Goal: Task Accomplishment & Management: Manage account settings

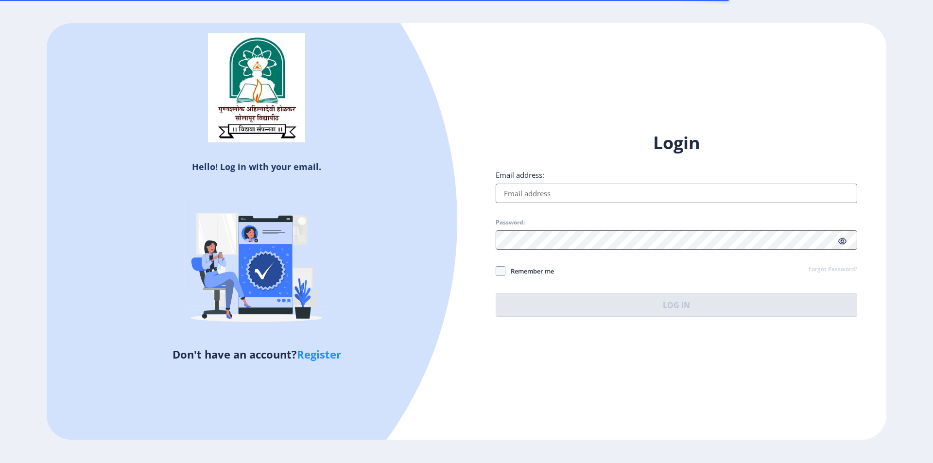
click at [579, 197] on input "Email address:" at bounding box center [677, 193] width 362 height 19
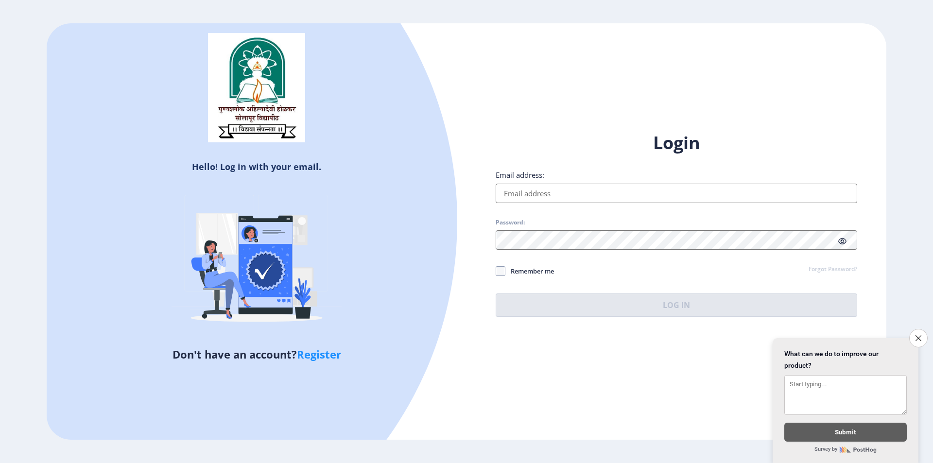
click at [596, 213] on div "Login Email address: Password: Remember me Forgot Password? Log In" at bounding box center [677, 224] width 362 height 186
drag, startPoint x: 566, startPoint y: 194, endPoint x: 571, endPoint y: 202, distance: 9.4
click at [566, 194] on input "Email address:" at bounding box center [677, 193] width 362 height 19
type input "[EMAIL_ADDRESS][DOMAIN_NAME]"
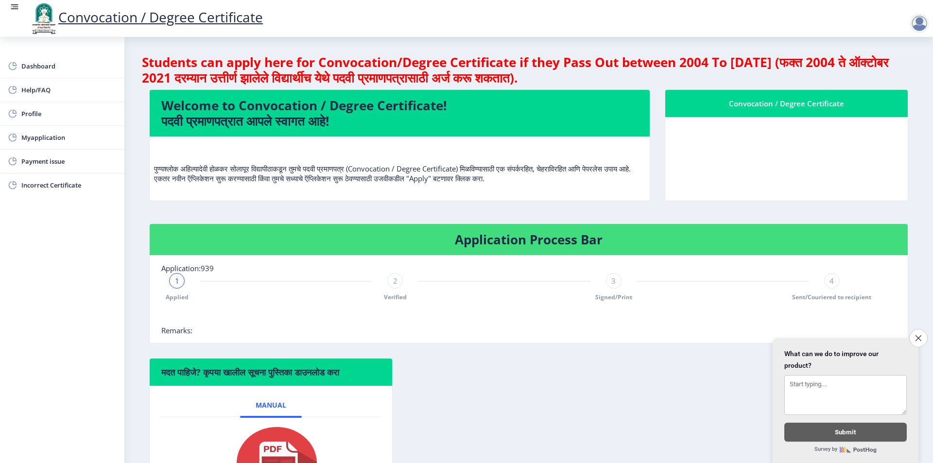
click at [388, 281] on div "2" at bounding box center [395, 281] width 16 height 16
drag, startPoint x: 607, startPoint y: 280, endPoint x: 597, endPoint y: 316, distance: 37.3
click at [607, 280] on div "3" at bounding box center [614, 281] width 16 height 16
click at [830, 280] on span "4" at bounding box center [832, 281] width 4 height 10
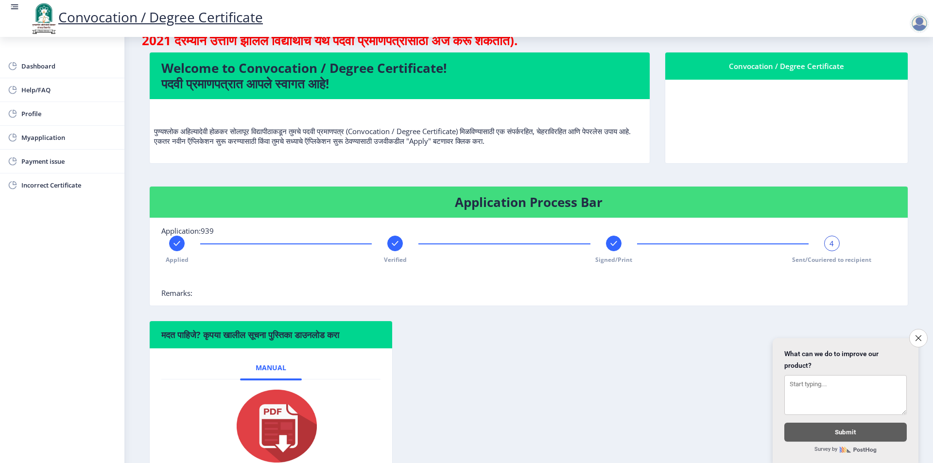
scroll to position [97, 0]
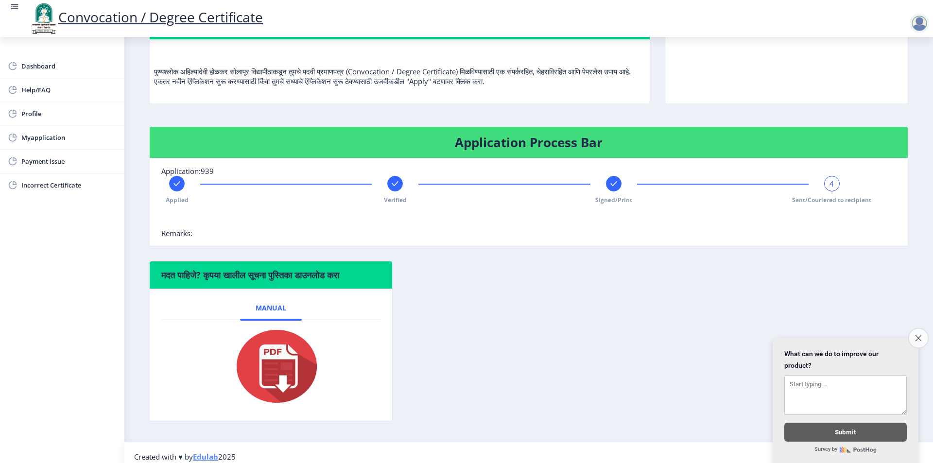
drag, startPoint x: 922, startPoint y: 331, endPoint x: 596, endPoint y: 347, distance: 326.4
click at [922, 331] on button "Close survey" at bounding box center [918, 338] width 18 height 18
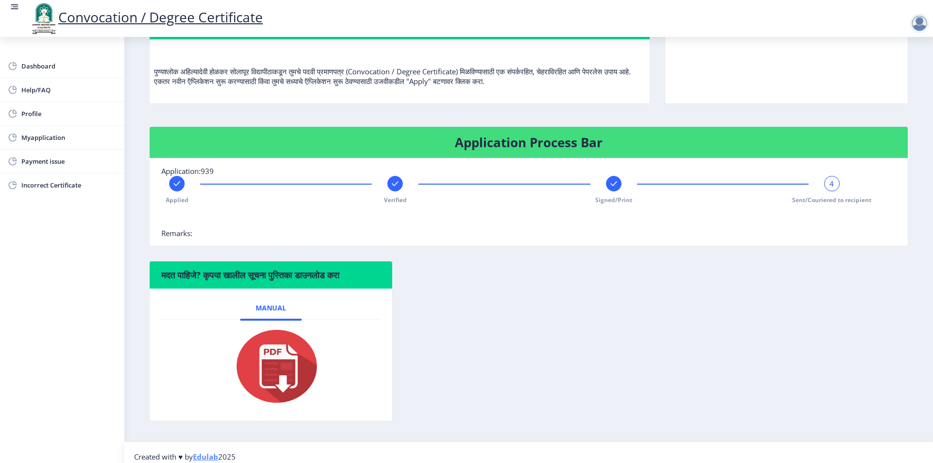
click at [175, 183] on rect at bounding box center [177, 184] width 10 height 10
click at [392, 186] on rect at bounding box center [395, 184] width 10 height 10
click at [392, 186] on div "2" at bounding box center [395, 184] width 16 height 16
click at [833, 183] on rect at bounding box center [832, 184] width 10 height 10
click at [612, 181] on rect at bounding box center [614, 184] width 10 height 10
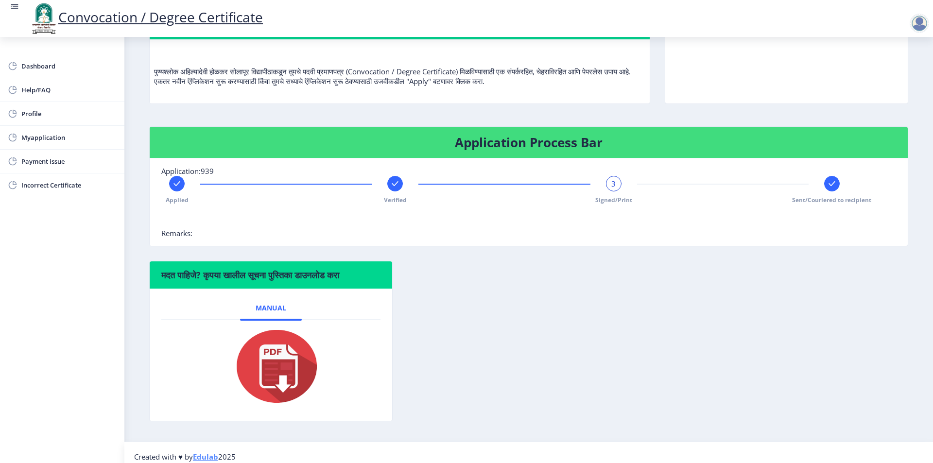
click at [395, 188] on rect at bounding box center [395, 184] width 10 height 10
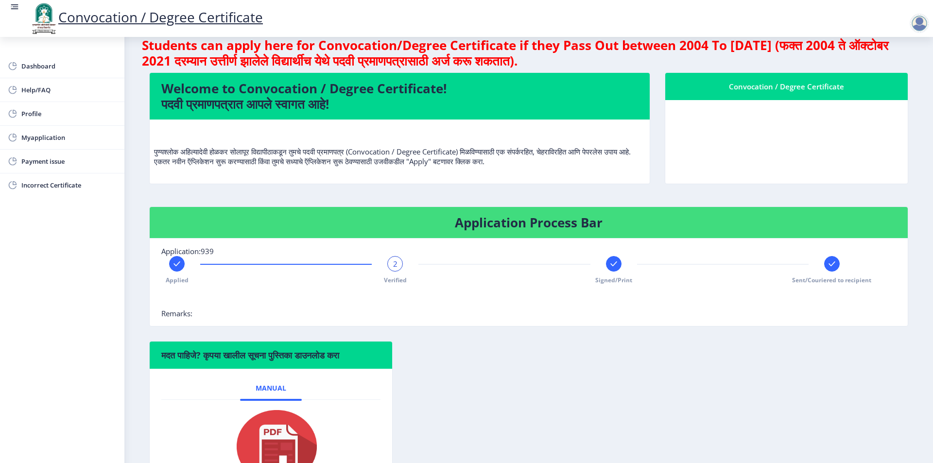
scroll to position [0, 0]
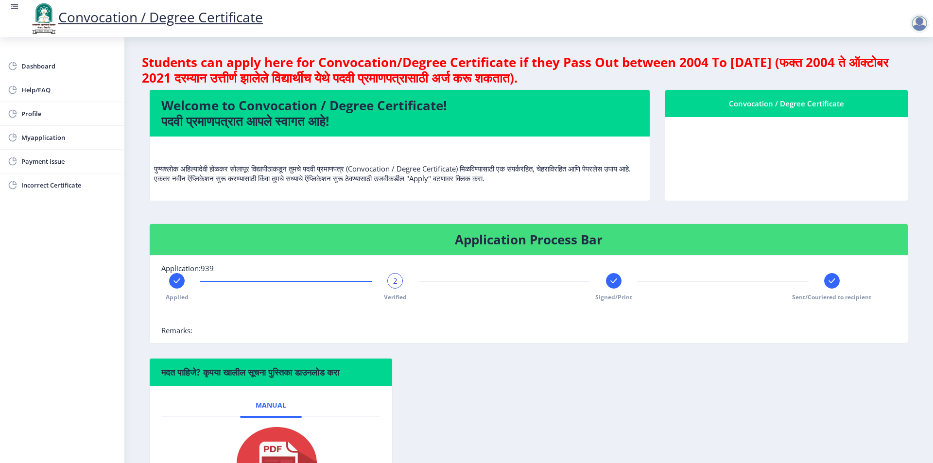
click at [754, 105] on div "Convocation / Degree Certificate" at bounding box center [786, 104] width 219 height 12
click at [813, 114] on nb-card-header "Convocation / Degree Certificate" at bounding box center [786, 103] width 242 height 27
click at [258, 119] on h4 "Welcome to Convocation / Degree Certificate! पदवी प्रमाणपत्रात आपले स्वागत आहे!" at bounding box center [399, 113] width 477 height 31
click at [258, 118] on h4 "Welcome to Convocation / Degree Certificate! पदवी प्रमाणपत्रात आपले स्वागत आहे!" at bounding box center [399, 113] width 477 height 31
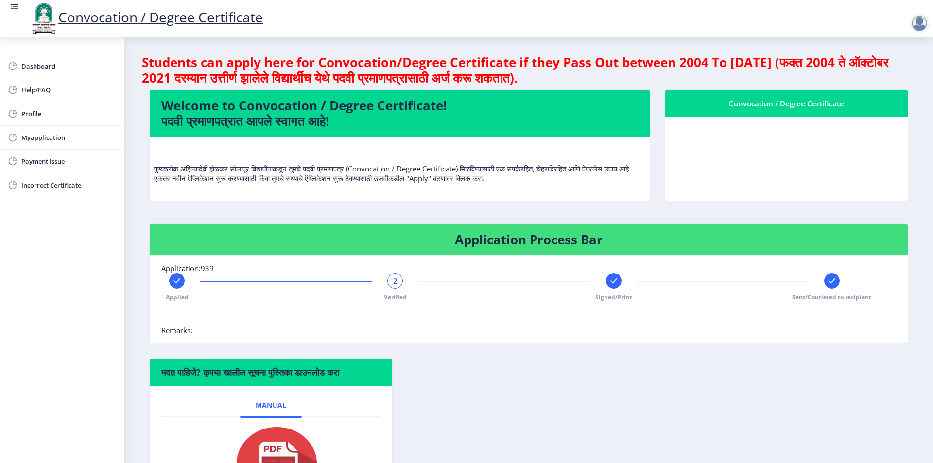
click at [327, 153] on p "पुण्यश्लोक अहिल्यादेवी होळकर सोलापूर विद्यापीठाकडून तुमचे पदवी प्रमाणपत्र (Conv…" at bounding box center [399, 163] width 491 height 39
click at [60, 138] on span "Myapplication" at bounding box center [68, 138] width 95 height 12
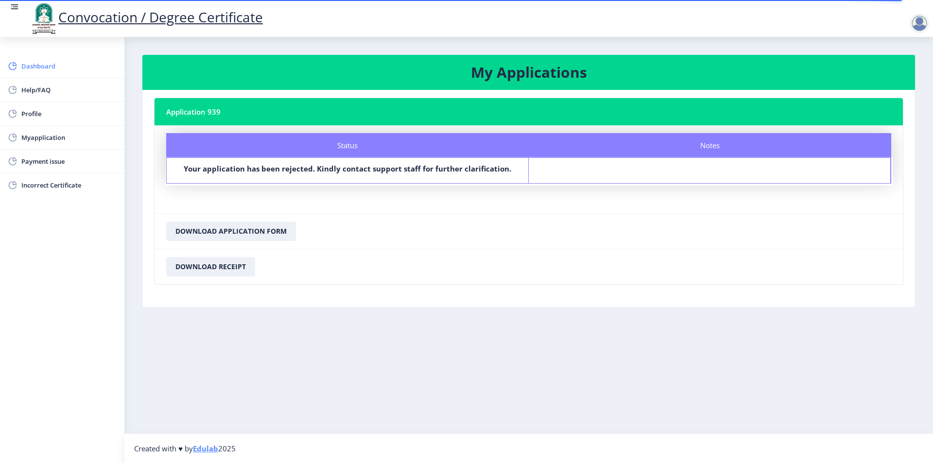
click at [37, 71] on span "Dashboard" at bounding box center [68, 66] width 95 height 12
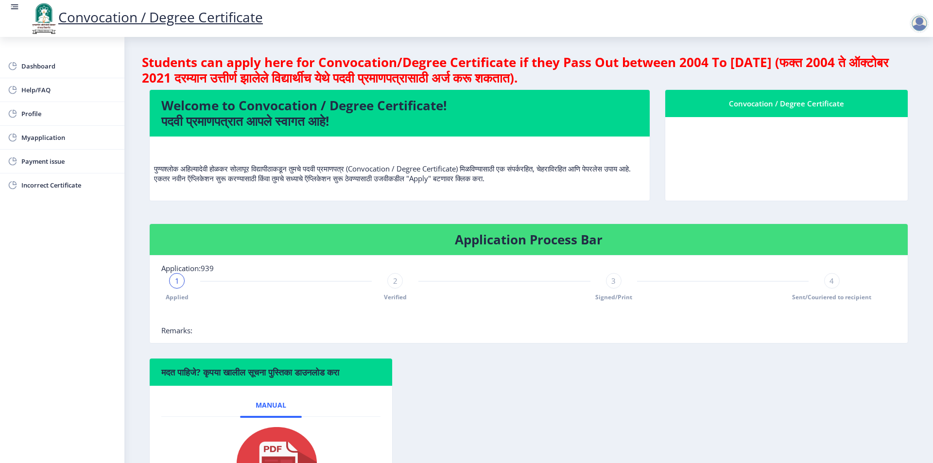
click at [215, 16] on link "Convocation / Degree Certificate" at bounding box center [146, 17] width 234 height 18
click at [19, 9] on rect at bounding box center [15, 7] width 10 height 10
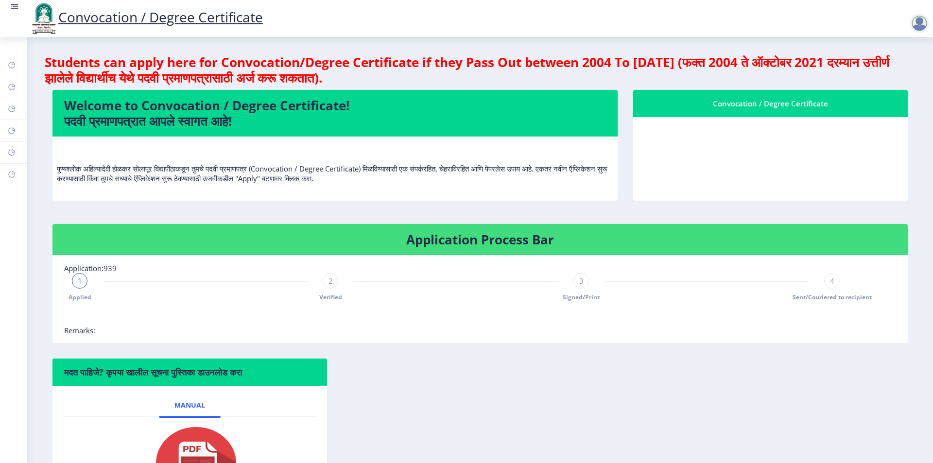
click at [920, 23] on div at bounding box center [919, 23] width 19 height 19
click at [886, 77] on span "Log out" at bounding box center [894, 76] width 62 height 12
